Goal: Task Accomplishment & Management: Manage account settings

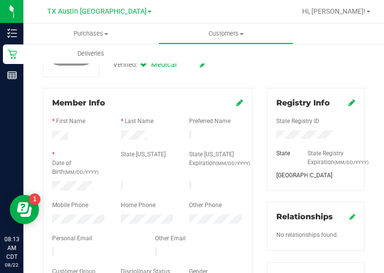
scroll to position [93, 0]
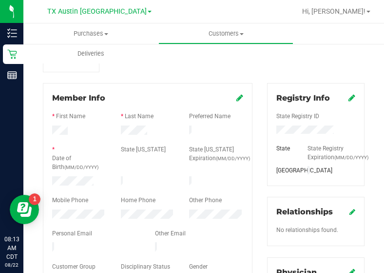
drag, startPoint x: 132, startPoint y: 123, endPoint x: 134, endPoint y: 138, distance: 15.2
click at [134, 138] on form "Member Info * First Name * Last Name Preferred Name * Date of Birth (MM/DD/YYYY…" at bounding box center [147, 189] width 191 height 195
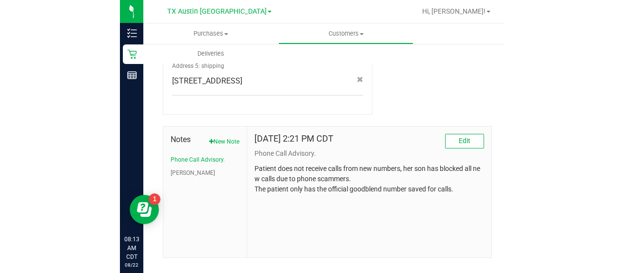
scroll to position [539, 0]
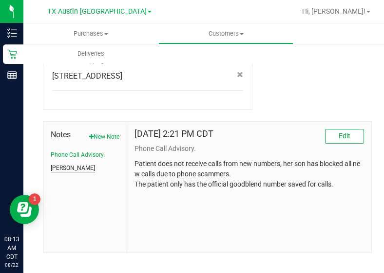
click at [58, 163] on button "[PERSON_NAME]" at bounding box center [73, 167] width 44 height 9
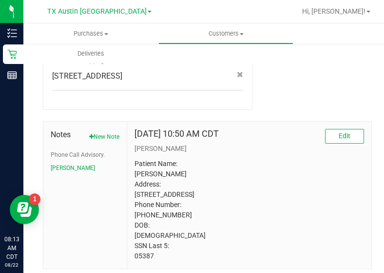
click at [144, 255] on p "Patient Name: [PERSON_NAME] Address: [STREET_ADDRESS] Phone Number: [PHONE_NUMB…" at bounding box center [250, 209] width 230 height 102
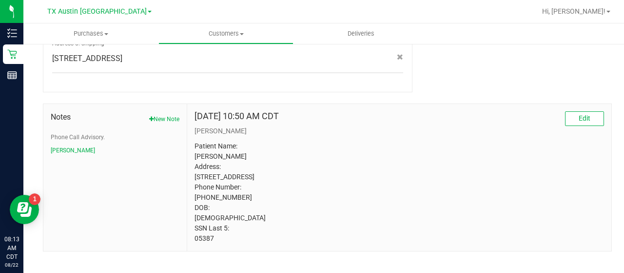
scroll to position [521, 0]
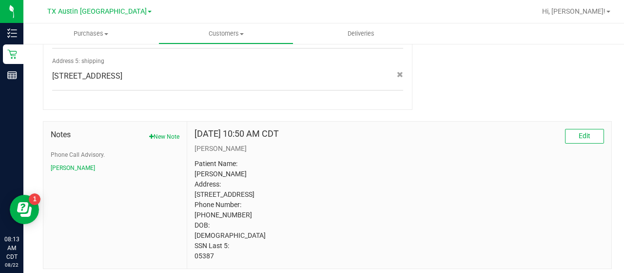
click at [106, 150] on li "Phone Call Advisory." at bounding box center [115, 154] width 129 height 9
click at [90, 150] on button "Phone Call Advisory." at bounding box center [78, 154] width 54 height 9
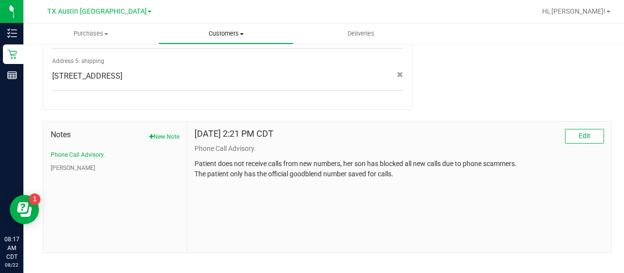
click at [237, 29] on span "Customers" at bounding box center [226, 33] width 134 height 9
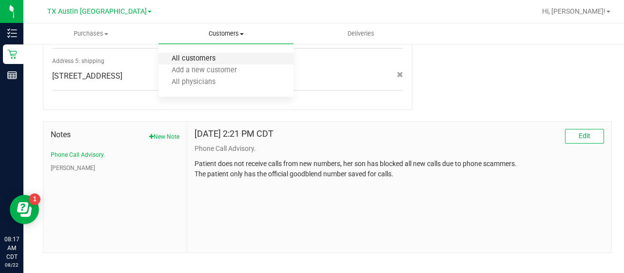
click at [203, 55] on span "All customers" at bounding box center [193, 59] width 70 height 8
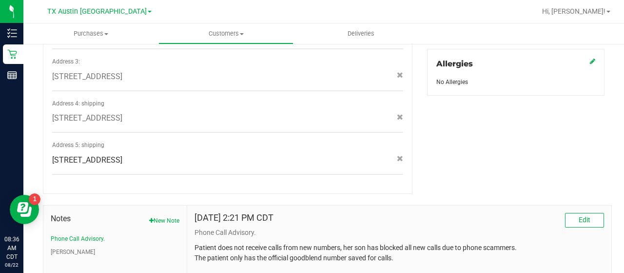
scroll to position [507, 0]
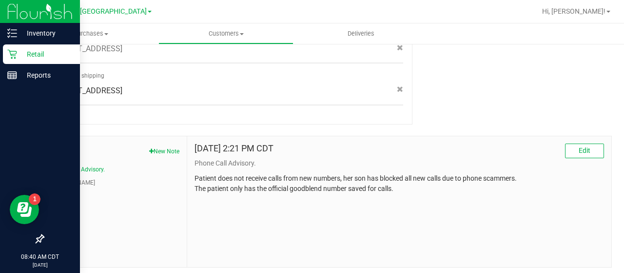
click at [11, 57] on icon at bounding box center [12, 54] width 10 height 10
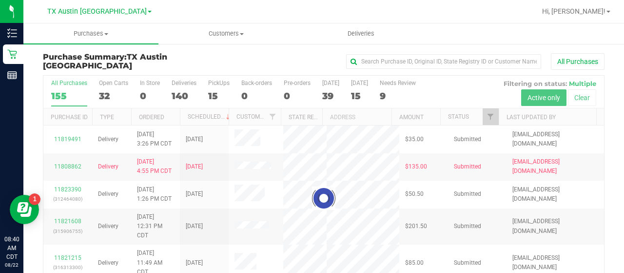
click at [391, 93] on div at bounding box center [323, 198] width 561 height 245
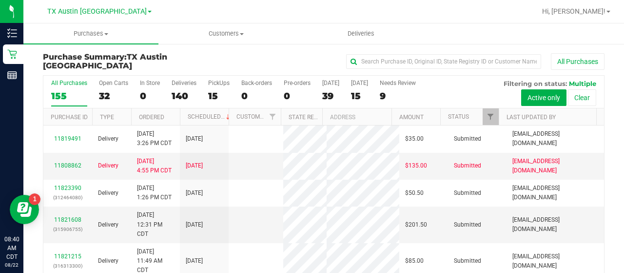
click at [391, 93] on div "9" at bounding box center [398, 95] width 36 height 11
click at [0, 0] on input "Needs Review 9" at bounding box center [0, 0] width 0 height 0
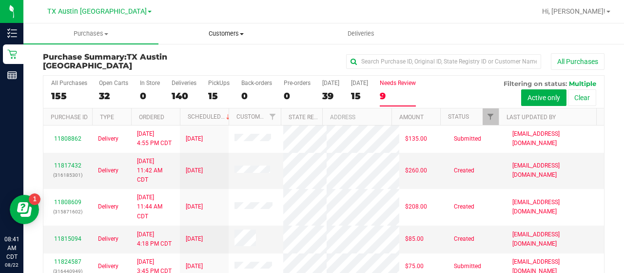
click at [229, 35] on span "Customers" at bounding box center [226, 33] width 134 height 9
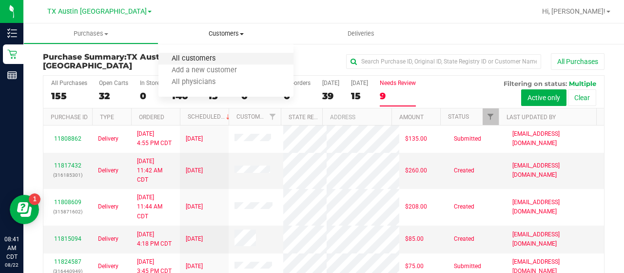
click at [207, 62] on span "All customers" at bounding box center [193, 59] width 70 height 8
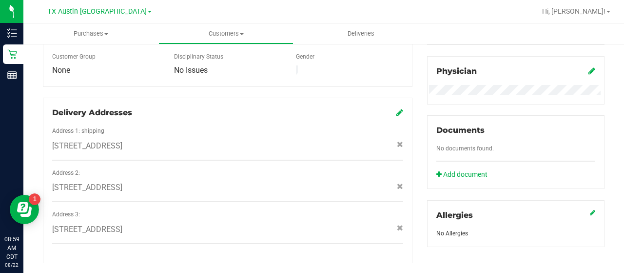
scroll to position [454, 0]
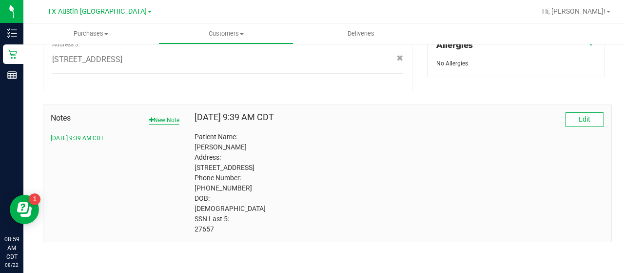
click at [163, 116] on button "New Note" at bounding box center [164, 120] width 30 height 9
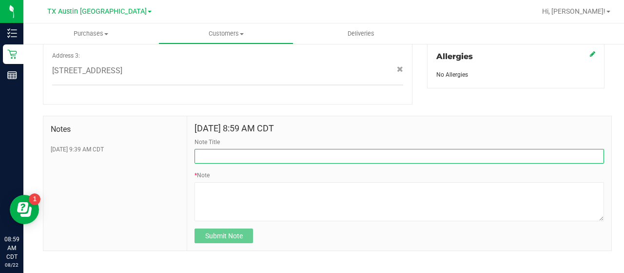
click at [215, 149] on input "Note Title" at bounding box center [400, 156] width 410 height 15
type input "HONOR $25 WINBACK - ABSENT TOGGLE."
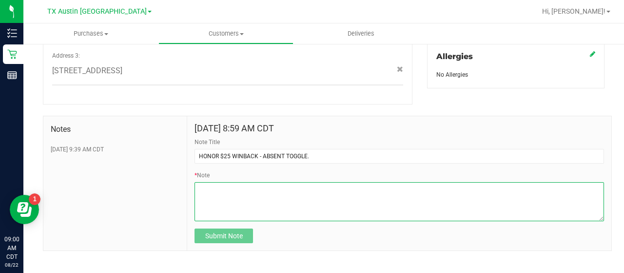
click at [266, 211] on textarea "* Note" at bounding box center [400, 201] width 410 height 39
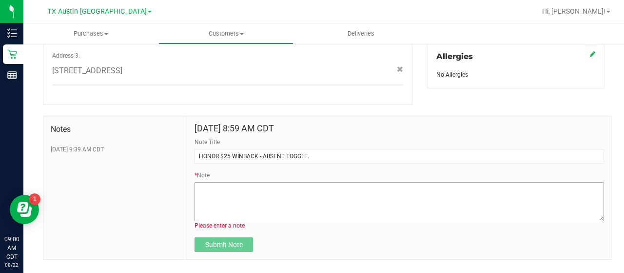
drag, startPoint x: 176, startPoint y: 190, endPoint x: 203, endPoint y: 194, distance: 27.1
click at [176, 190] on div "Notes [DATE] 9:39 AM CDT" at bounding box center [115, 187] width 144 height 143
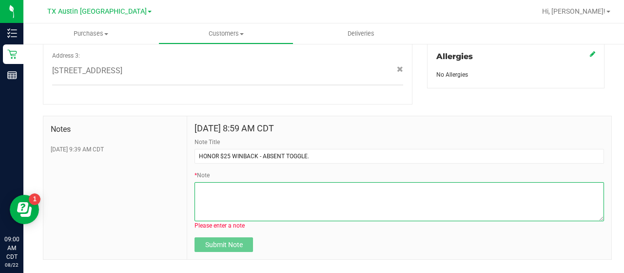
click at [204, 194] on textarea "* Note" at bounding box center [400, 201] width 410 height 39
paste textarea "Stacks with all discounts. Update once redeemed."
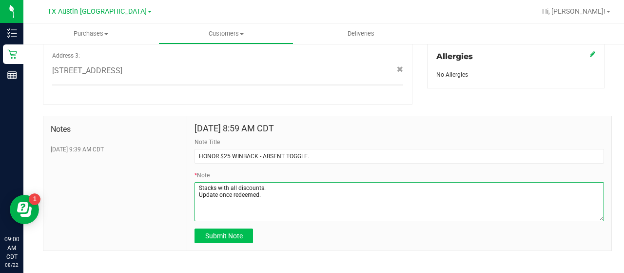
type textarea "Stacks with all discounts. Update once redeemed."
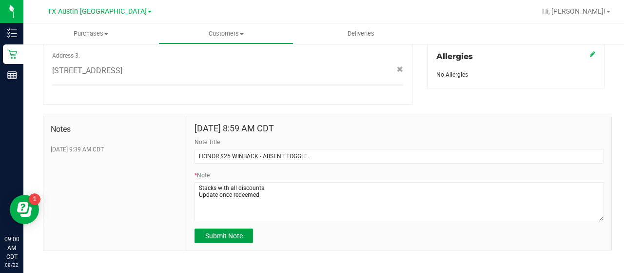
click at [227, 232] on span "Submit Note" at bounding box center [224, 236] width 38 height 8
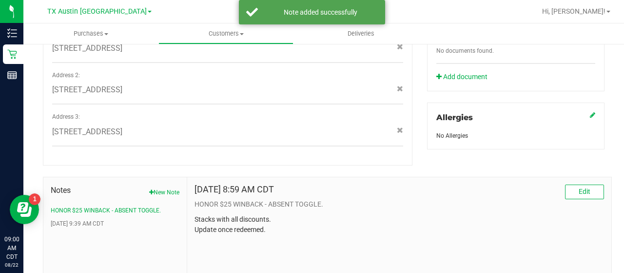
scroll to position [0, 0]
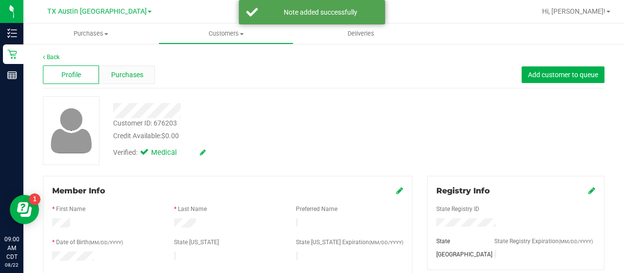
click at [130, 78] on span "Purchases" at bounding box center [127, 75] width 32 height 10
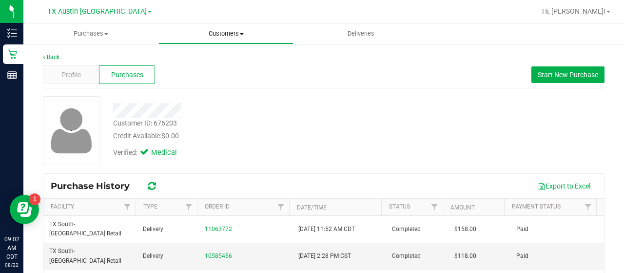
click at [217, 39] on uib-tab-heading "Customers All customers Add a new customer All physicians" at bounding box center [226, 34] width 134 height 20
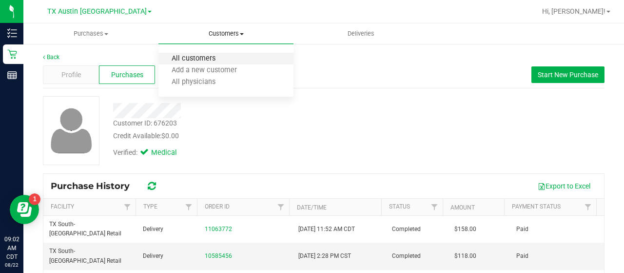
click at [215, 57] on span "All customers" at bounding box center [193, 59] width 70 height 8
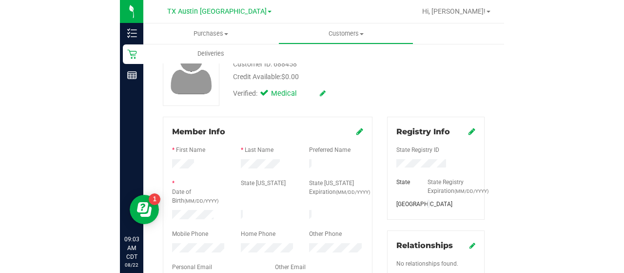
scroll to position [72, 0]
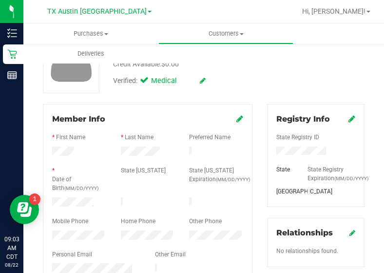
click at [71, 204] on div at bounding box center [79, 203] width 69 height 12
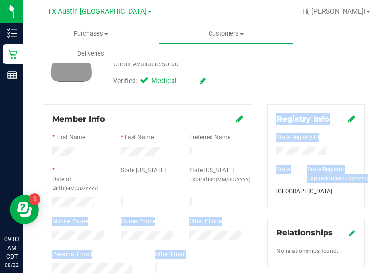
drag, startPoint x: 302, startPoint y: 136, endPoint x: 240, endPoint y: 173, distance: 72.2
click at [384, 151] on html "Inventory Retail Reports 09:03 AM CDT [DATE] 08/22 TX Austin [GEOGRAPHIC_DATA] …" at bounding box center [192, 136] width 384 height 273
click at [146, 195] on div at bounding box center [147, 196] width 191 height 2
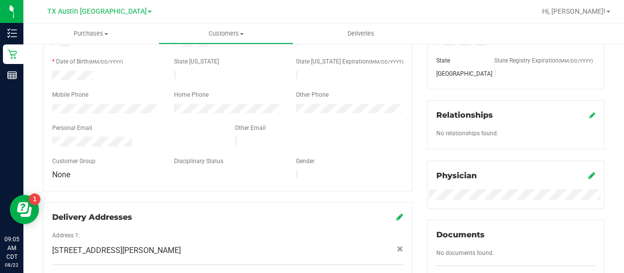
scroll to position [0, 0]
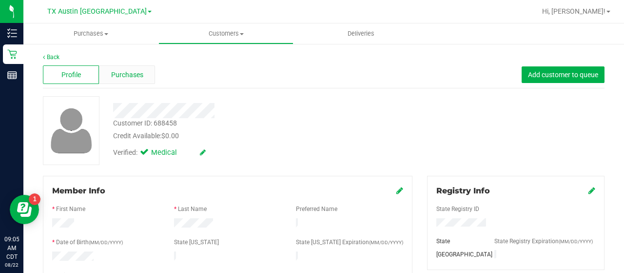
click at [137, 82] on div "Purchases" at bounding box center [127, 74] width 56 height 19
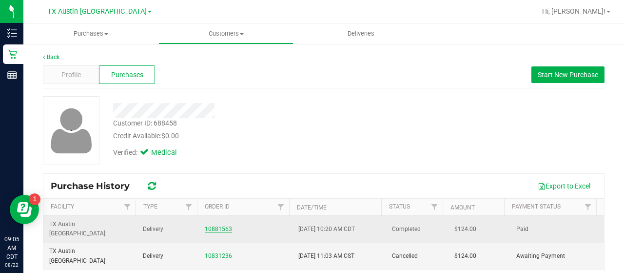
click at [208, 225] on link "10881563" at bounding box center [218, 228] width 27 height 7
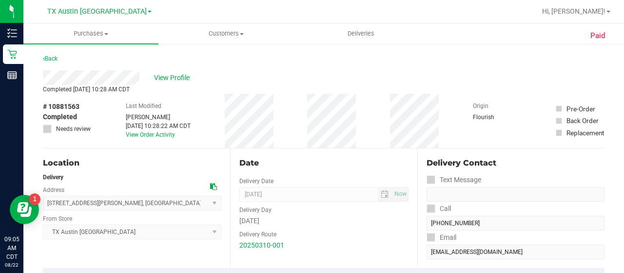
click at [154, 72] on div "View Profile" at bounding box center [324, 77] width 562 height 15
click at [170, 76] on span "View Profile" at bounding box center [173, 78] width 39 height 10
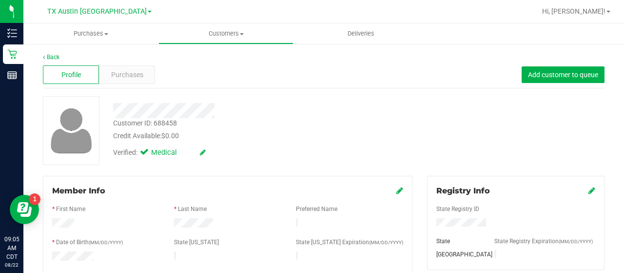
click at [134, 85] on div "Profile Purchases Add customer to queue" at bounding box center [324, 74] width 562 height 27
click at [132, 77] on span "Purchases" at bounding box center [127, 75] width 32 height 10
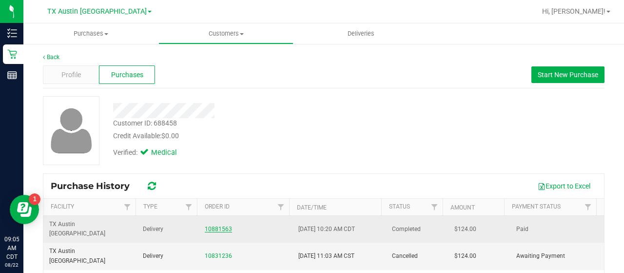
click at [215, 225] on link "10881563" at bounding box center [218, 228] width 27 height 7
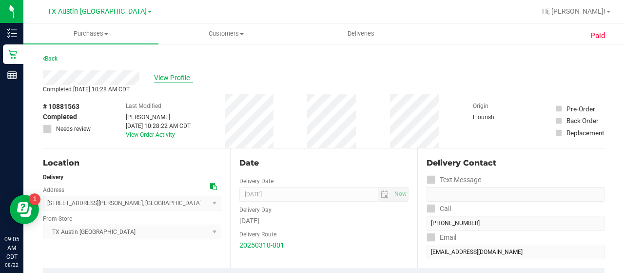
click at [173, 78] on span "View Profile" at bounding box center [173, 78] width 39 height 10
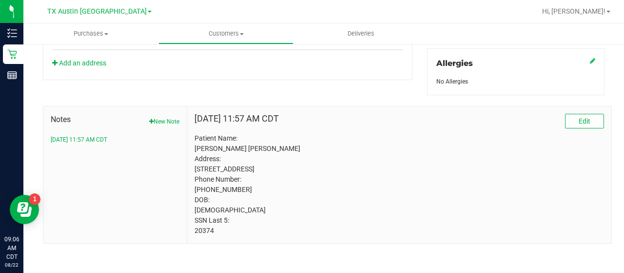
scroll to position [446, 0]
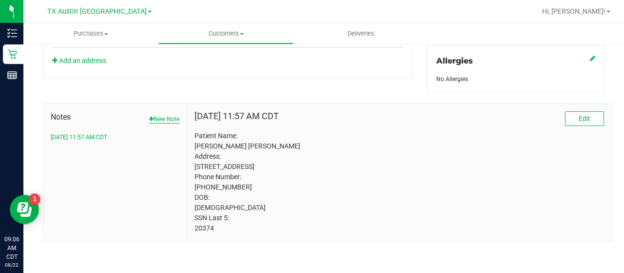
click at [168, 115] on button "New Note" at bounding box center [164, 119] width 30 height 9
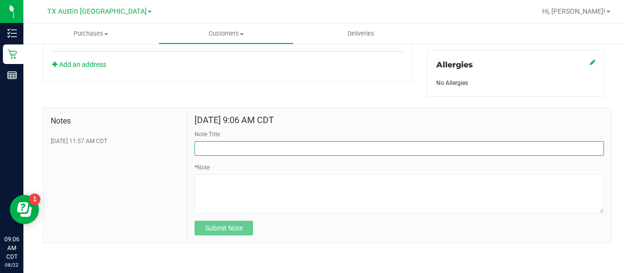
click at [241, 151] on input "Note Title" at bounding box center [400, 148] width 410 height 15
type input "HONOR $25 WINBACK - ABSENT TOGGLE."
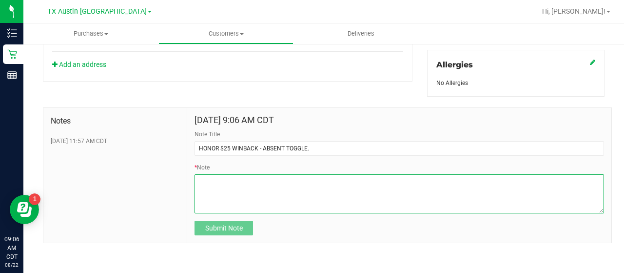
click at [236, 196] on textarea "* Note" at bounding box center [400, 193] width 410 height 39
click at [286, 196] on textarea "* Note" at bounding box center [400, 193] width 410 height 39
paste textarea "Stacks with all discounts. Update once redeemed."
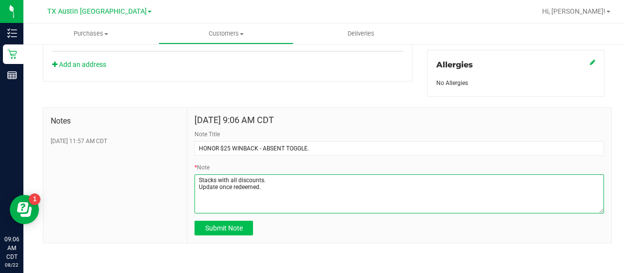
type textarea "Stacks with all discounts. Update once redeemed."
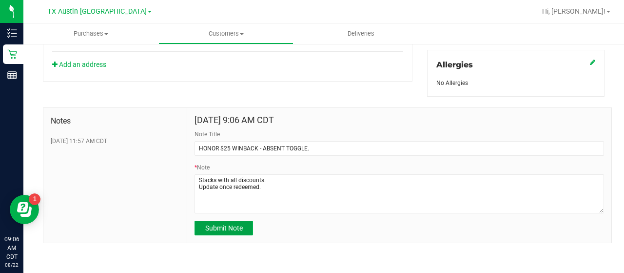
click at [231, 225] on span "Submit Note" at bounding box center [224, 228] width 38 height 8
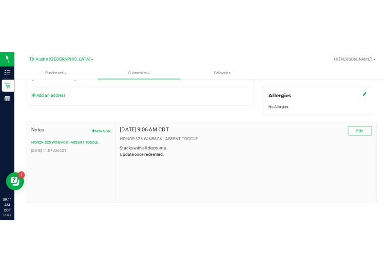
scroll to position [0, 0]
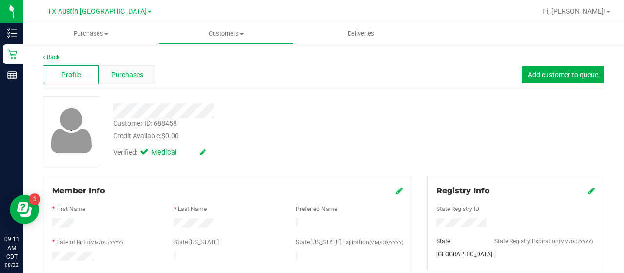
click at [124, 69] on div "Purchases" at bounding box center [127, 74] width 56 height 19
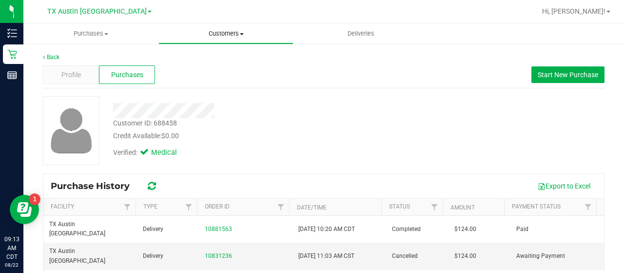
click at [215, 28] on uib-tab-heading "Customers All customers Add a new customer All physicians" at bounding box center [226, 34] width 134 height 20
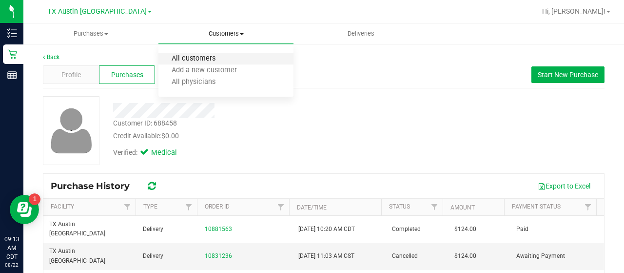
click at [213, 55] on span "All customers" at bounding box center [193, 59] width 70 height 8
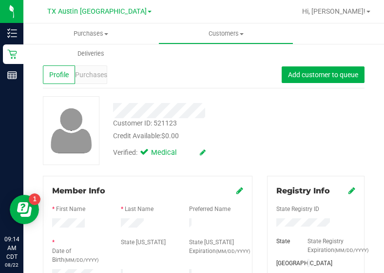
click at [332, 115] on div "Customer ID: 521123 Credit Available: $0.00 Verified: Medical" at bounding box center [204, 130] width 336 height 69
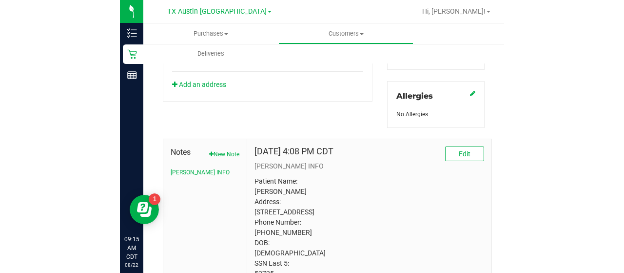
scroll to position [473, 0]
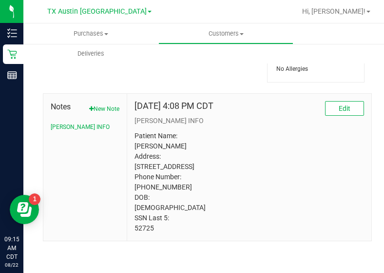
click at [148, 225] on p "Patient Name: [PERSON_NAME] Address: [STREET_ADDRESS] Phone Number: [PHONE_NUMB…" at bounding box center [250, 182] width 230 height 102
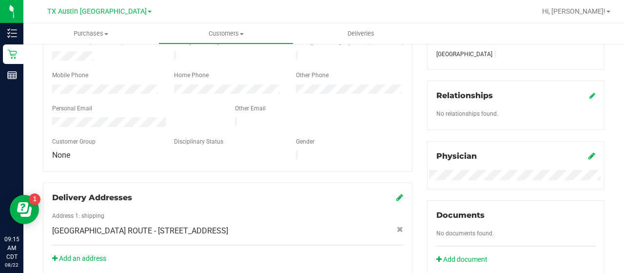
scroll to position [0, 0]
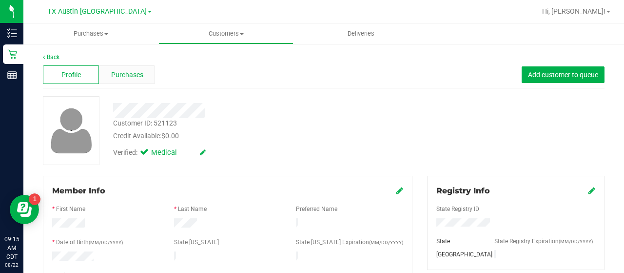
click at [139, 81] on div "Purchases" at bounding box center [127, 74] width 56 height 19
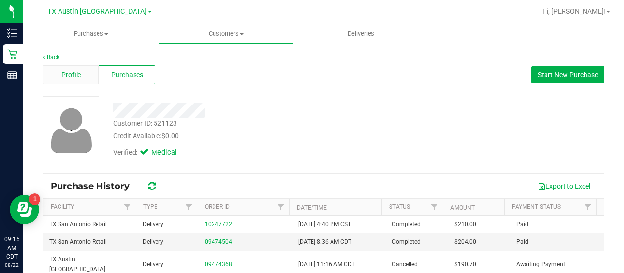
click at [70, 73] on span "Profile" at bounding box center [71, 75] width 20 height 10
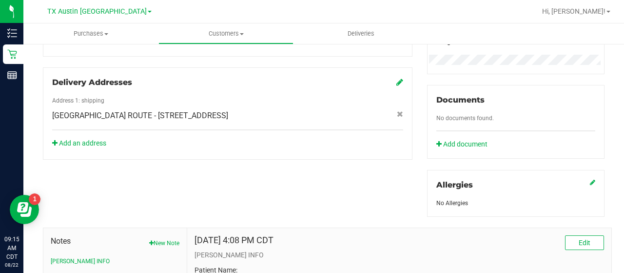
scroll to position [456, 0]
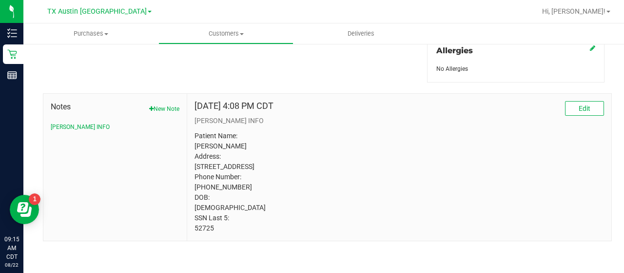
click at [141, 101] on span "Notes" at bounding box center [115, 107] width 129 height 12
click at [158, 104] on button "New Note" at bounding box center [164, 108] width 30 height 9
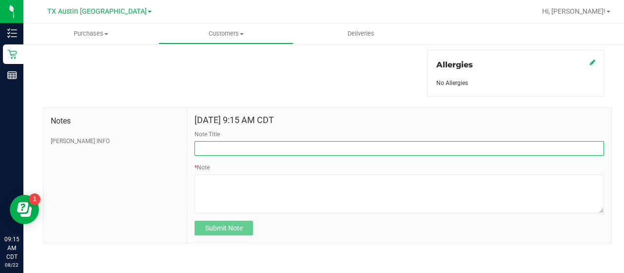
click at [268, 144] on input "Note Title" at bounding box center [400, 148] width 410 height 15
type input "HONOR $25 WINBACK - ABSENT TOGGLE."
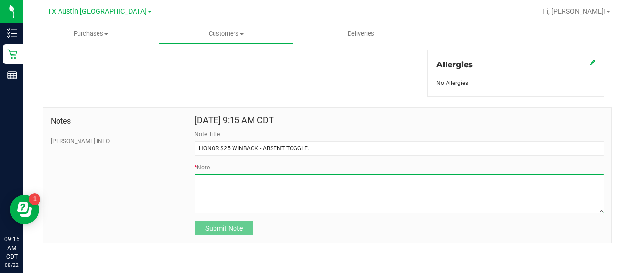
click at [272, 198] on textarea "* Note" at bounding box center [400, 193] width 410 height 39
click at [254, 200] on textarea "* Note" at bounding box center [400, 193] width 410 height 39
paste textarea "Stacks with all discounts. Update once redeemed."
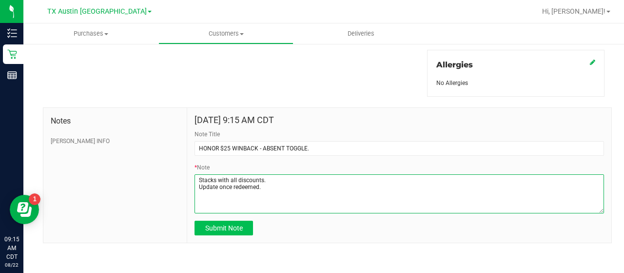
type textarea "Stacks with all discounts. Update once redeemed."
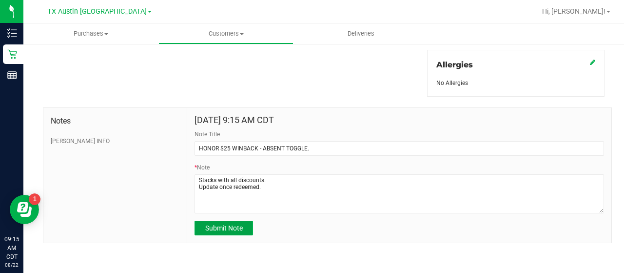
click at [223, 230] on span "Submit Note" at bounding box center [224, 228] width 38 height 8
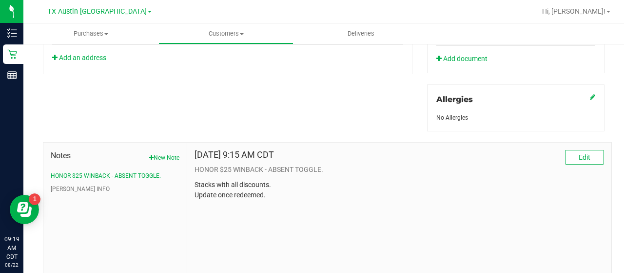
scroll to position [0, 0]
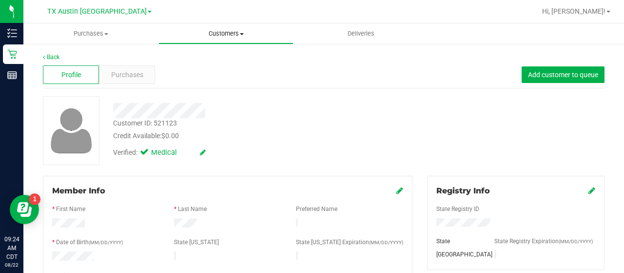
click at [218, 39] on uib-tab-heading "Customers All customers Add a new customer All physicians" at bounding box center [226, 34] width 134 height 20
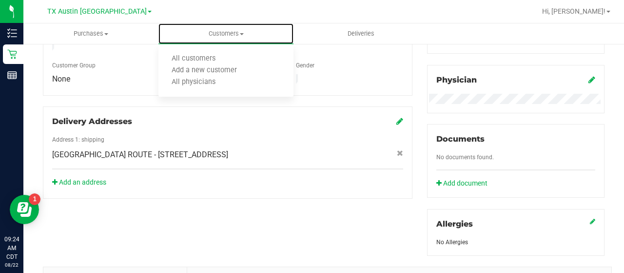
scroll to position [339, 0]
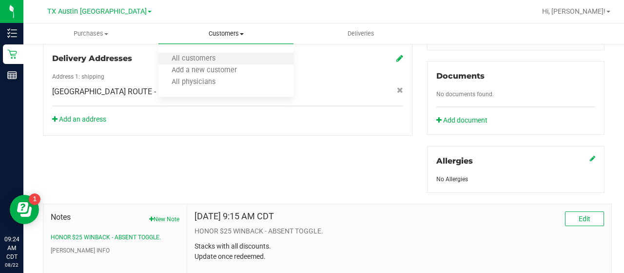
click at [195, 54] on li "All customers" at bounding box center [225, 59] width 135 height 12
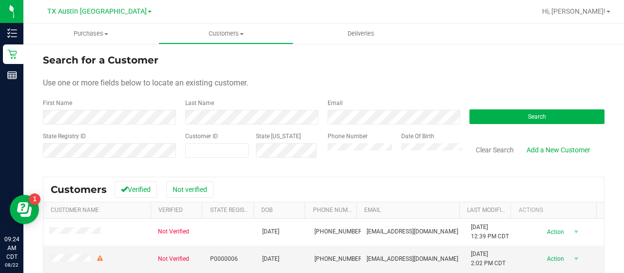
click at [360, 125] on form "Search for a Customer Use one or more fields below to locate an existing custom…" at bounding box center [324, 110] width 562 height 114
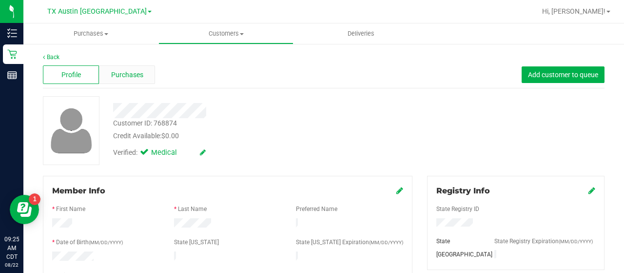
click at [117, 80] on div "Purchases" at bounding box center [127, 74] width 56 height 19
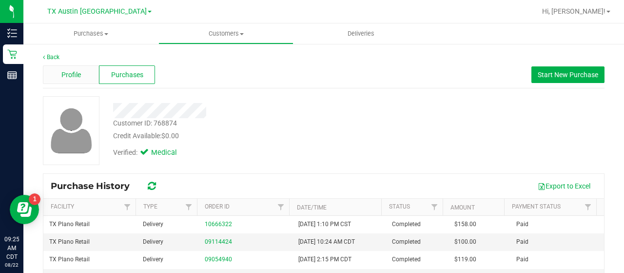
click at [82, 74] on div "Profile" at bounding box center [71, 74] width 56 height 19
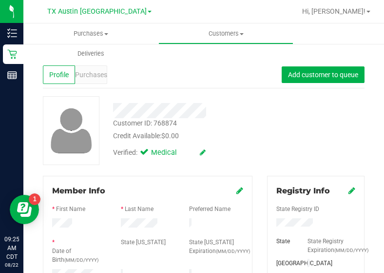
click at [299, 129] on div "Customer ID: 768874 Credit Available: $0.00 Verified: Medical" at bounding box center [204, 130] width 336 height 69
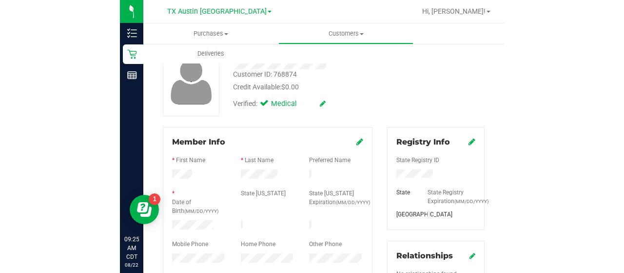
scroll to position [61, 0]
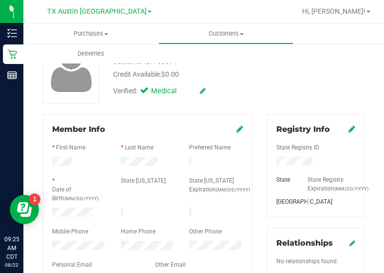
click at [156, 162] on div at bounding box center [148, 162] width 69 height 12
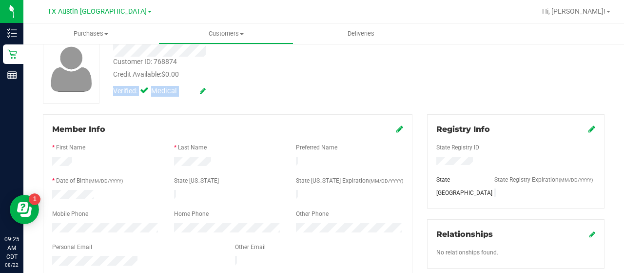
drag, startPoint x: 622, startPoint y: 87, endPoint x: 624, endPoint y: 44, distance: 42.4
click at [624, 81] on div "Purchases Summary of purchases Fulfillment All purchases Customers All customer…" at bounding box center [323, 147] width 601 height 249
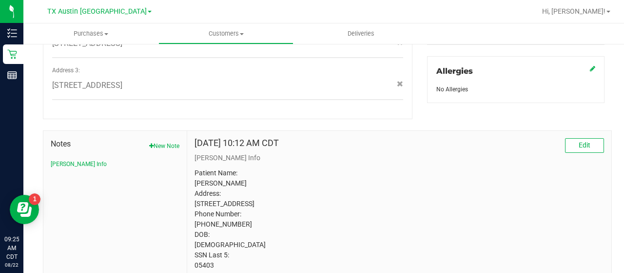
scroll to position [464, 0]
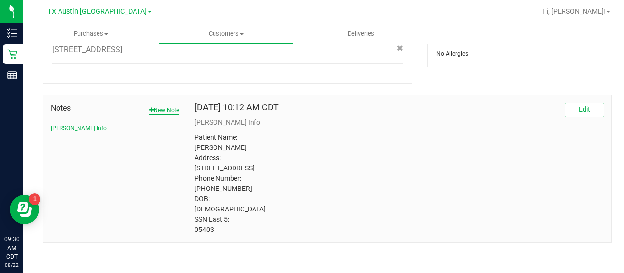
click at [160, 106] on button "New Note" at bounding box center [164, 110] width 30 height 9
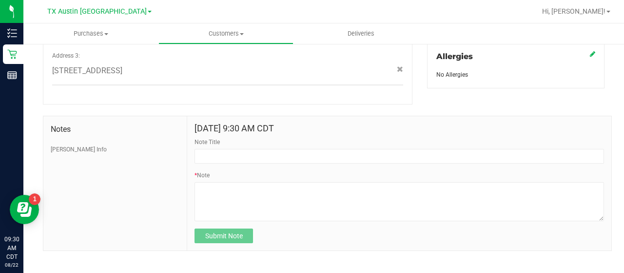
click at [268, 137] on div "Note Title" at bounding box center [400, 150] width 410 height 26
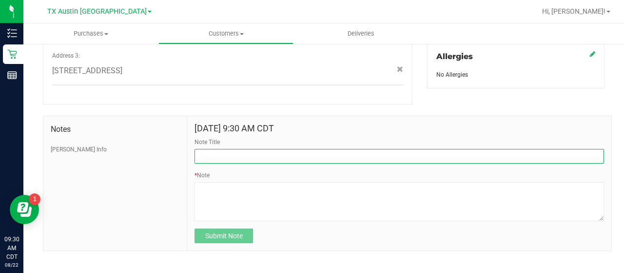
click at [269, 149] on input "Note Title" at bounding box center [400, 156] width 410 height 15
type input "HONOR $25 WINBACK - ABSENT TOGGLE."
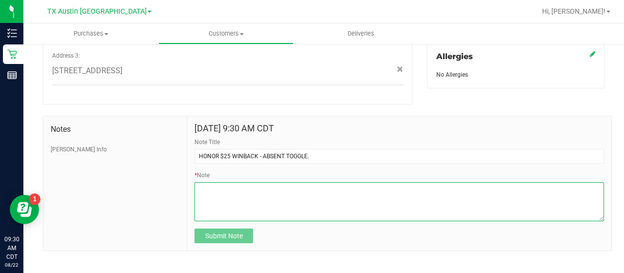
click at [220, 191] on textarea "* Note" at bounding box center [400, 201] width 410 height 39
click at [265, 197] on textarea "* Note" at bounding box center [400, 201] width 410 height 39
click at [288, 182] on textarea "* Note" at bounding box center [400, 201] width 410 height 39
paste textarea "Stacks with all discounts. Update once redeemed."
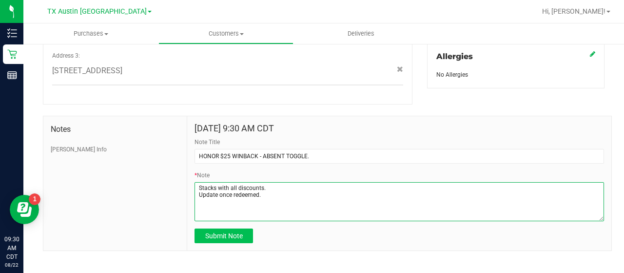
type textarea "Stacks with all discounts. Update once redeemed."
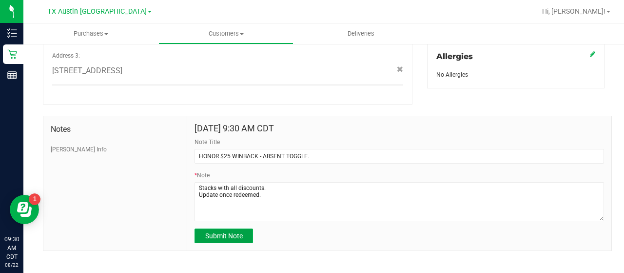
click at [234, 232] on span "Submit Note" at bounding box center [224, 236] width 38 height 8
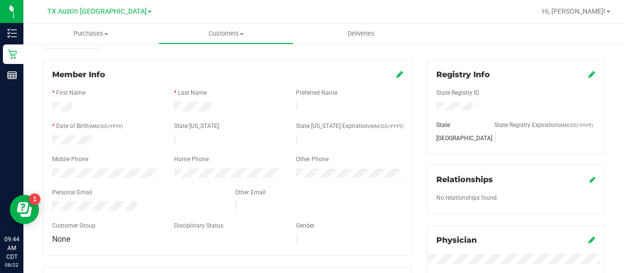
scroll to position [0, 0]
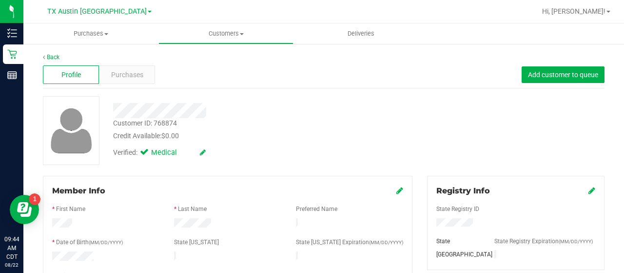
click at [64, 85] on div "Profile Purchases Add customer to queue" at bounding box center [324, 74] width 562 height 27
click at [224, 31] on span "Customers" at bounding box center [226, 33] width 134 height 9
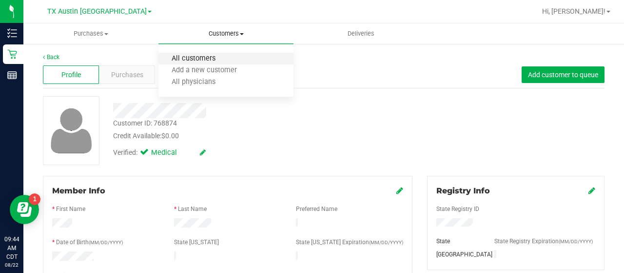
click at [191, 56] on span "All customers" at bounding box center [193, 59] width 70 height 8
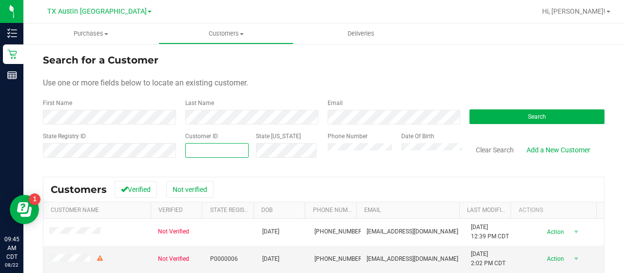
click at [207, 153] on span at bounding box center [216, 150] width 63 height 15
paste input "102706"
type input "102706"
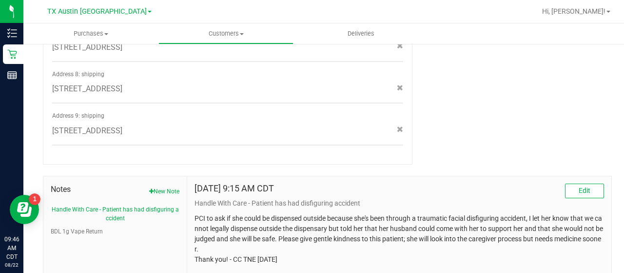
scroll to position [686, 0]
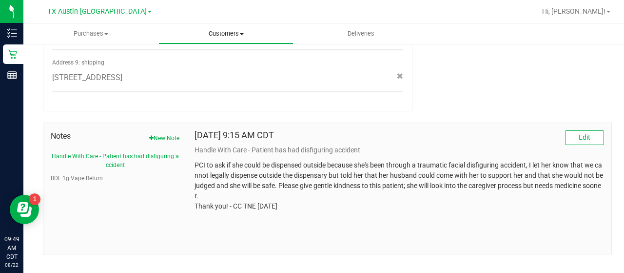
click at [218, 34] on span "Customers" at bounding box center [226, 33] width 134 height 9
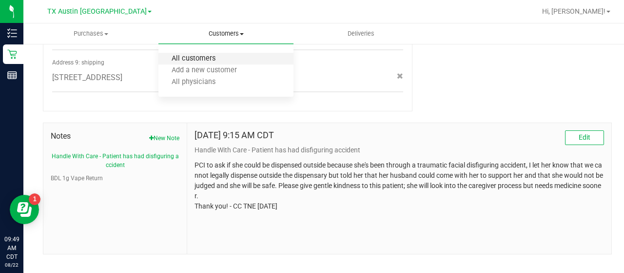
click at [200, 56] on span "All customers" at bounding box center [193, 59] width 70 height 8
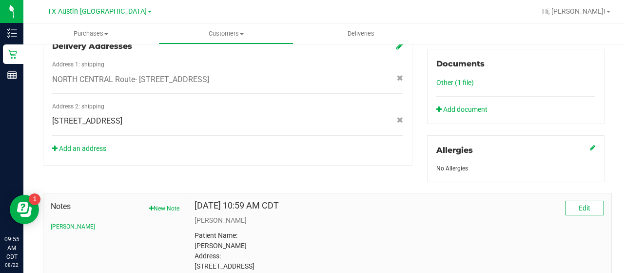
scroll to position [457, 0]
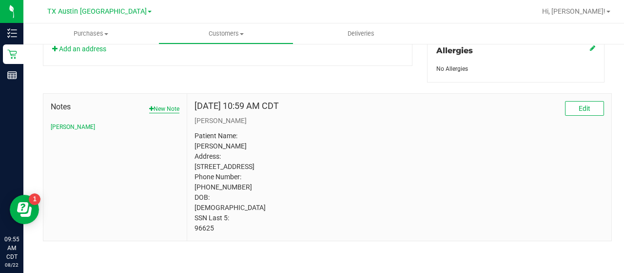
click at [152, 104] on button "New Note" at bounding box center [164, 108] width 30 height 9
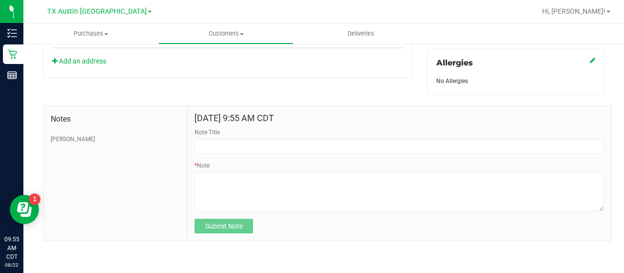
scroll to position [436, 0]
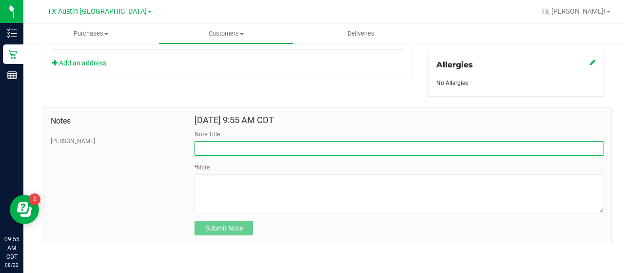
click at [251, 147] on input "Note Title" at bounding box center [400, 148] width 410 height 15
type input "HONOR $25 WINBACK - ABSENT TOGGLE."
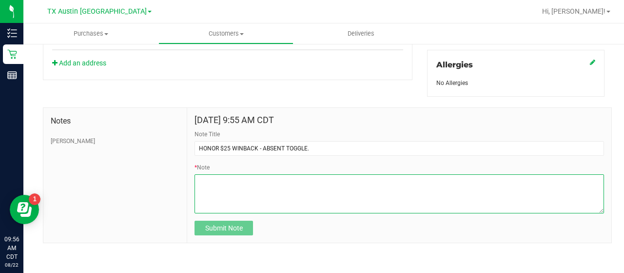
click at [310, 195] on textarea "* Note" at bounding box center [400, 193] width 410 height 39
click at [314, 196] on textarea "* Note" at bounding box center [400, 193] width 410 height 39
paste textarea "Stacks with all discounts. Update once redeemed."
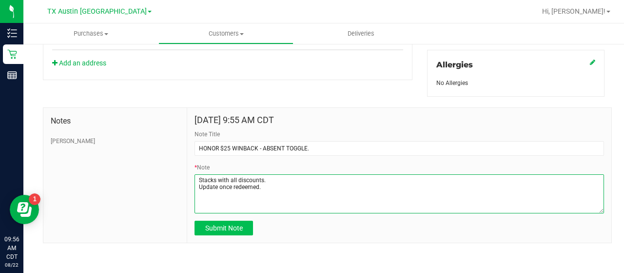
type textarea "Stacks with all discounts. Update once redeemed."
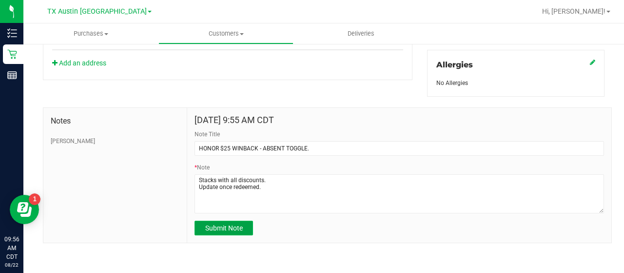
click at [223, 225] on span "Submit Note" at bounding box center [224, 228] width 38 height 8
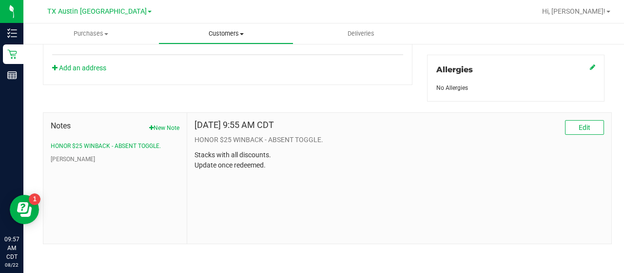
click at [221, 36] on span "Customers" at bounding box center [226, 33] width 134 height 9
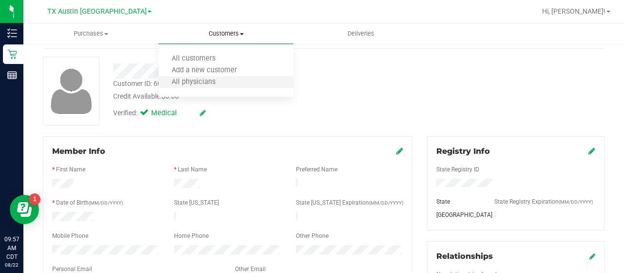
scroll to position [0, 0]
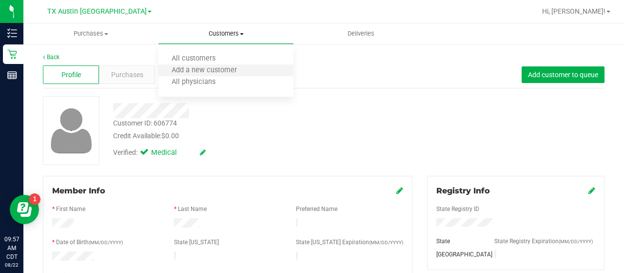
click at [215, 65] on li "Add a new customer" at bounding box center [225, 71] width 135 height 12
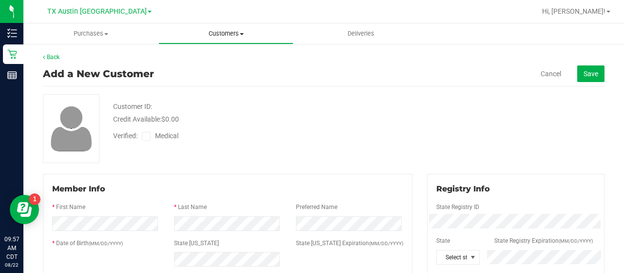
click at [222, 33] on span "Customers" at bounding box center [226, 33] width 134 height 9
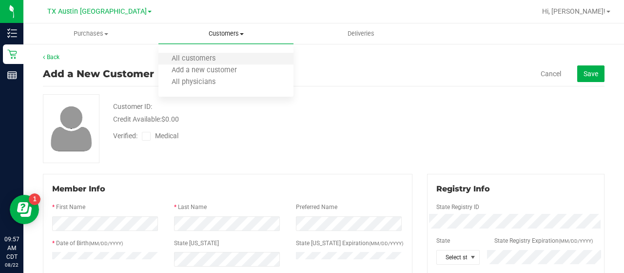
click at [202, 53] on li "All customers" at bounding box center [225, 59] width 135 height 12
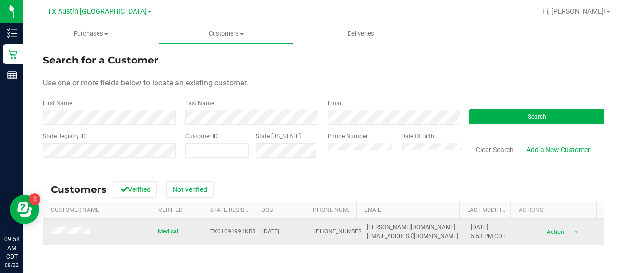
click at [55, 234] on span at bounding box center [71, 232] width 44 height 10
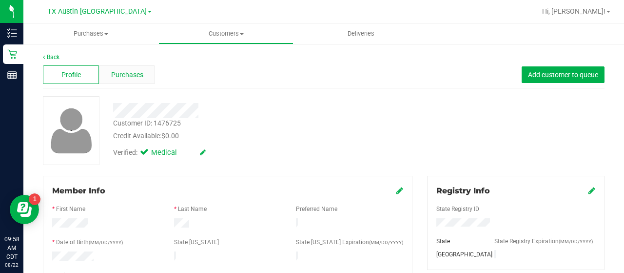
click at [133, 77] on span "Purchases" at bounding box center [127, 75] width 32 height 10
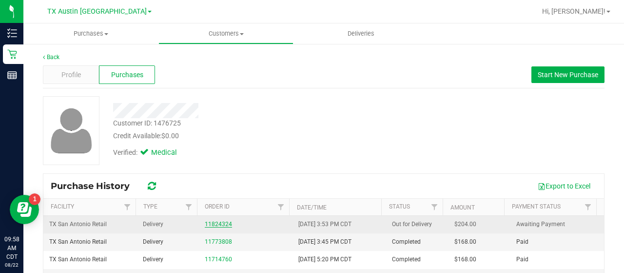
click at [220, 222] on link "11824324" at bounding box center [218, 223] width 27 height 7
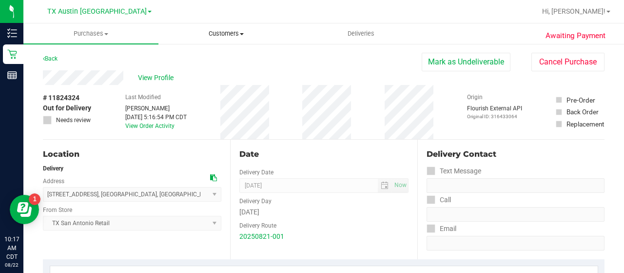
click at [216, 24] on uib-tab-heading "Customers All customers Add a new customer All physicians" at bounding box center [226, 34] width 134 height 20
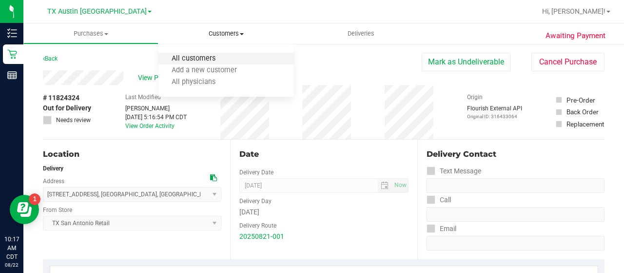
click at [215, 56] on span "All customers" at bounding box center [193, 59] width 70 height 8
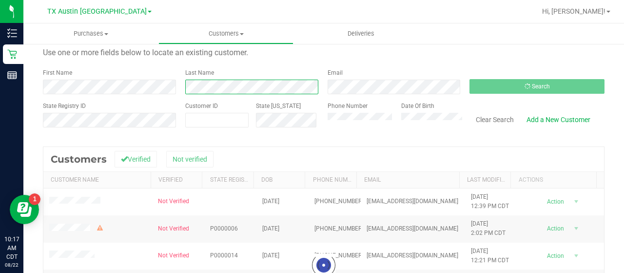
scroll to position [38, 0]
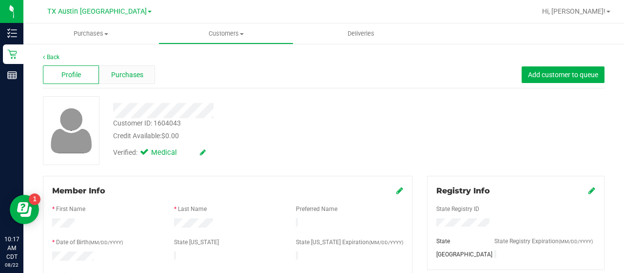
click at [130, 82] on div "Purchases" at bounding box center [127, 74] width 56 height 19
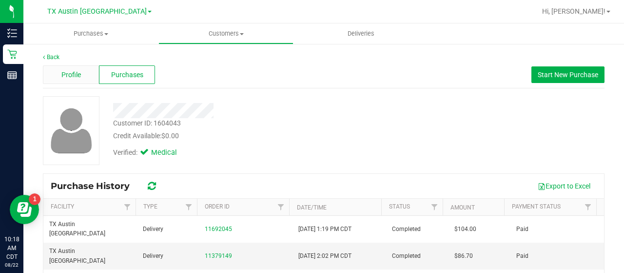
click at [84, 79] on div "Profile" at bounding box center [71, 74] width 56 height 19
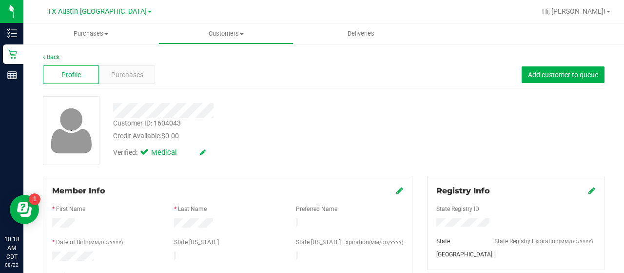
click at [362, 145] on div "Verified: Medical" at bounding box center [250, 151] width 288 height 21
click at [112, 69] on div "Purchases" at bounding box center [127, 74] width 56 height 19
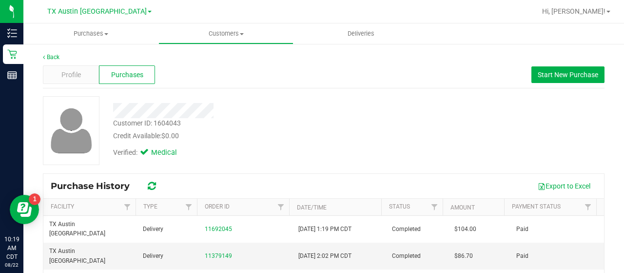
click at [82, 84] on div "Profile Purchases Start New Purchase" at bounding box center [324, 74] width 562 height 27
click at [77, 73] on span "Profile" at bounding box center [71, 75] width 20 height 10
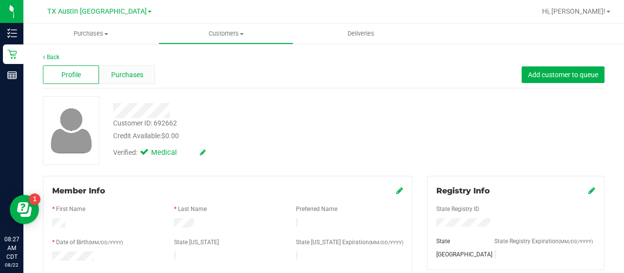
click at [120, 72] on span "Purchases" at bounding box center [127, 75] width 32 height 10
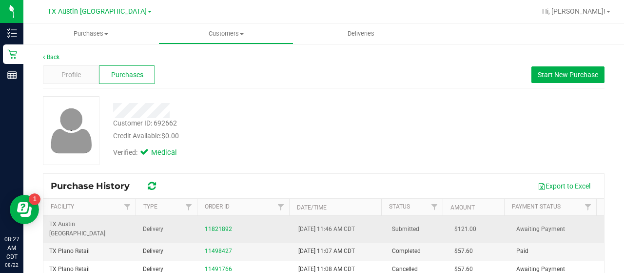
click at [223, 224] on div "11821892" at bounding box center [246, 228] width 82 height 9
click at [222, 225] on link "11821892" at bounding box center [218, 228] width 27 height 7
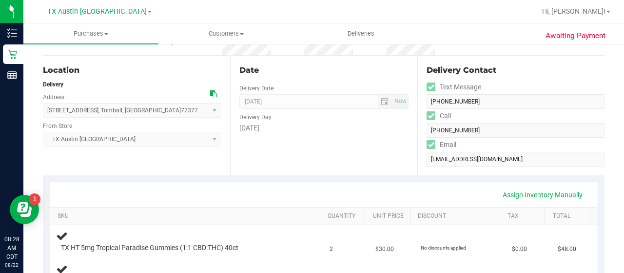
scroll to position [29, 0]
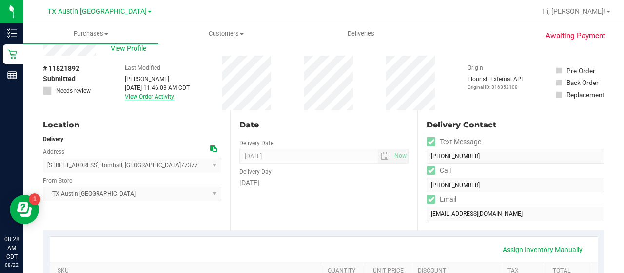
click at [140, 98] on link "View Order Activity" at bounding box center [149, 96] width 49 height 7
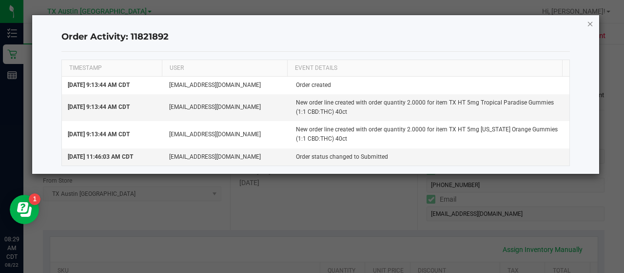
click at [588, 22] on icon "button" at bounding box center [590, 24] width 7 height 12
